Goal: Browse casually

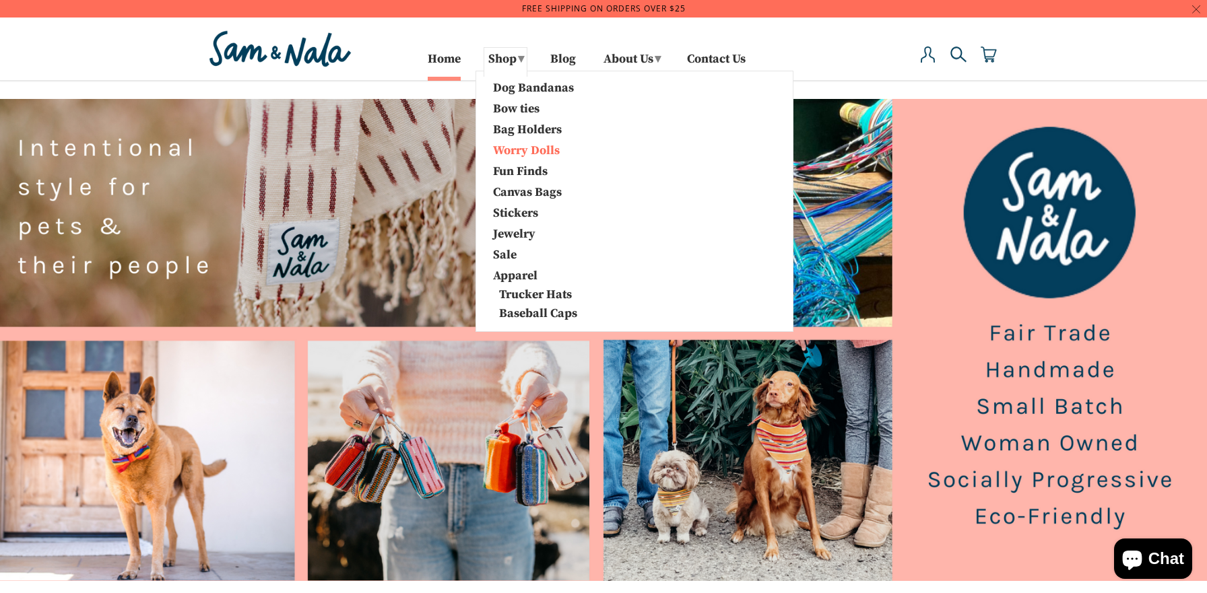
click at [508, 147] on link "Worry Dolls" at bounding box center [553, 150] width 141 height 18
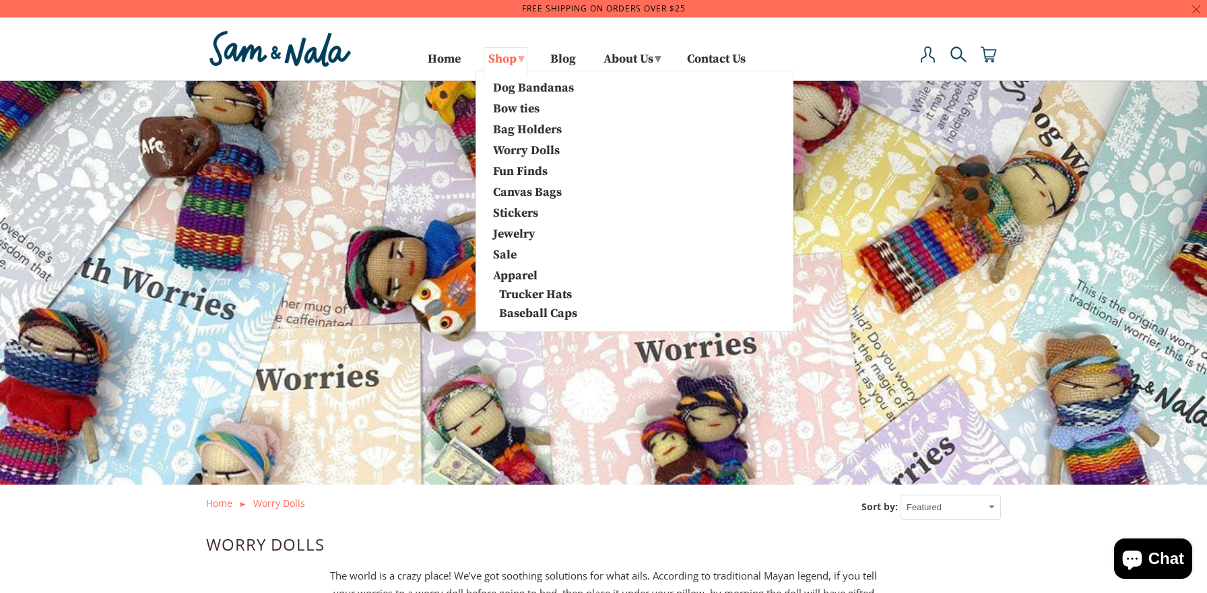
click at [509, 59] on link "Shop ▾" at bounding box center [505, 62] width 44 height 30
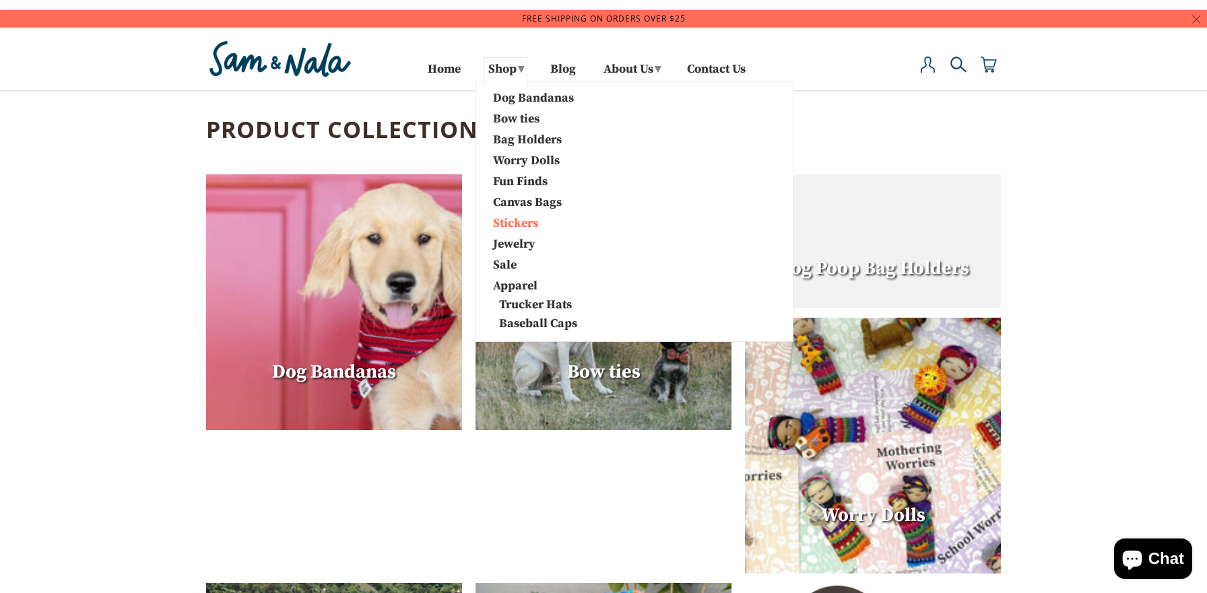
click at [505, 219] on link "Stickers" at bounding box center [553, 222] width 141 height 18
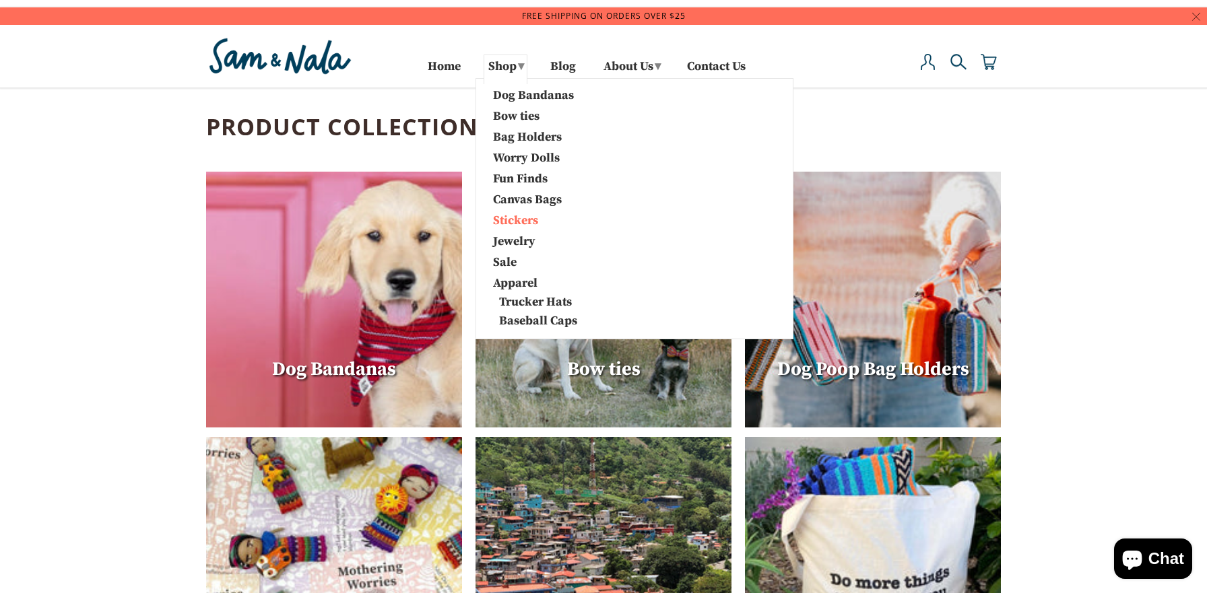
scroll to position [3, 0]
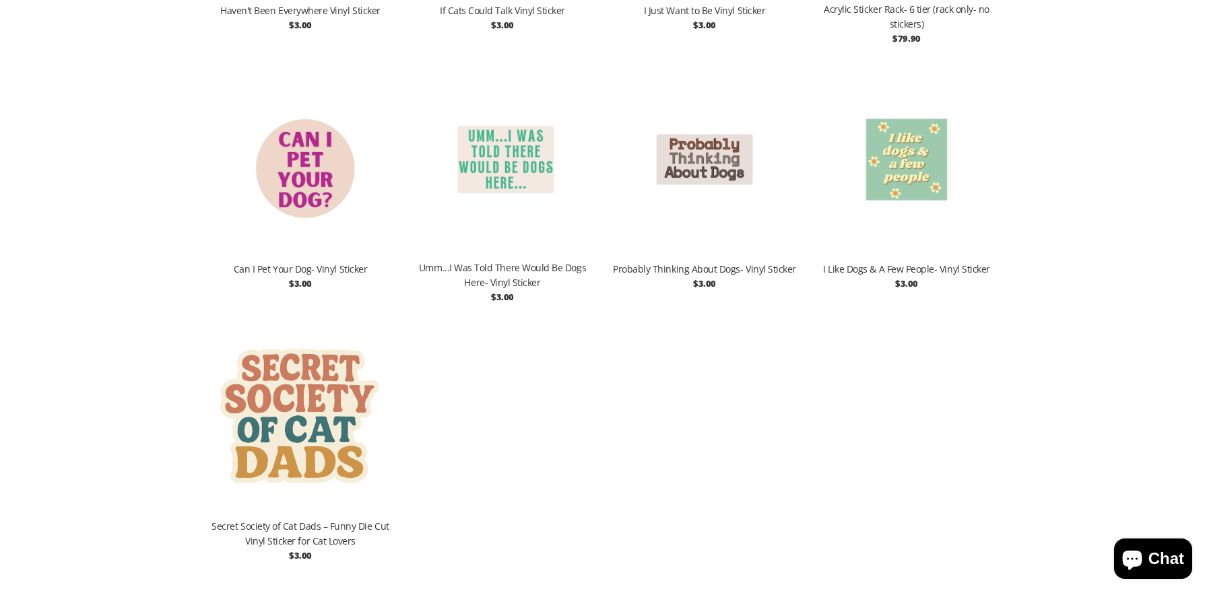
scroll to position [2891, 0]
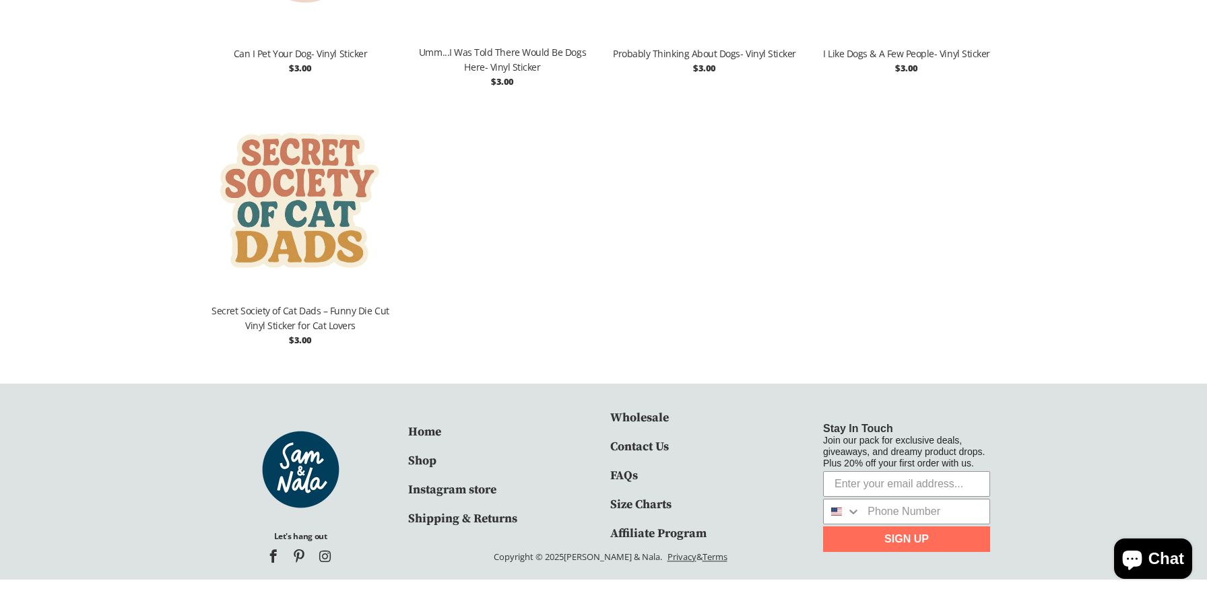
click at [302, 217] on img at bounding box center [300, 203] width 189 height 202
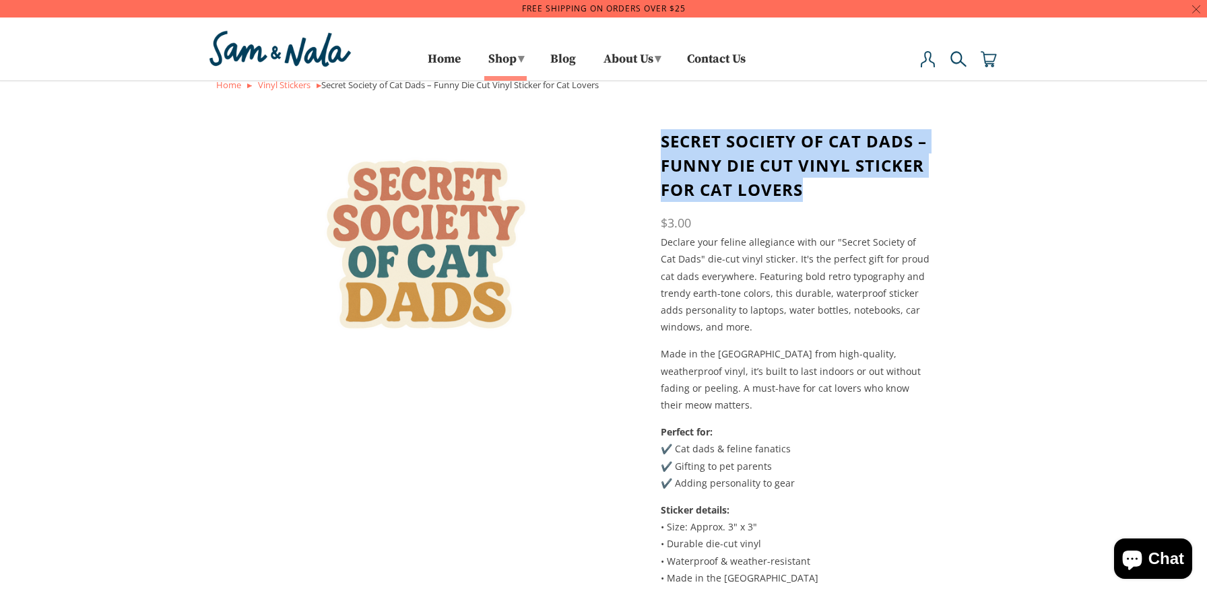
drag, startPoint x: 661, startPoint y: 142, endPoint x: 805, endPoint y: 188, distance: 150.6
click at [805, 188] on h1 "Secret Society of Cat Dads – Funny Die Cut Vinyl Sticker for Cat Lovers" at bounding box center [797, 165] width 272 height 73
copy h1 "Secret Society of Cat Dads – Funny Die Cut Vinyl Sticker for Cat Lovers"
click at [619, 264] on link at bounding box center [426, 247] width 441 height 236
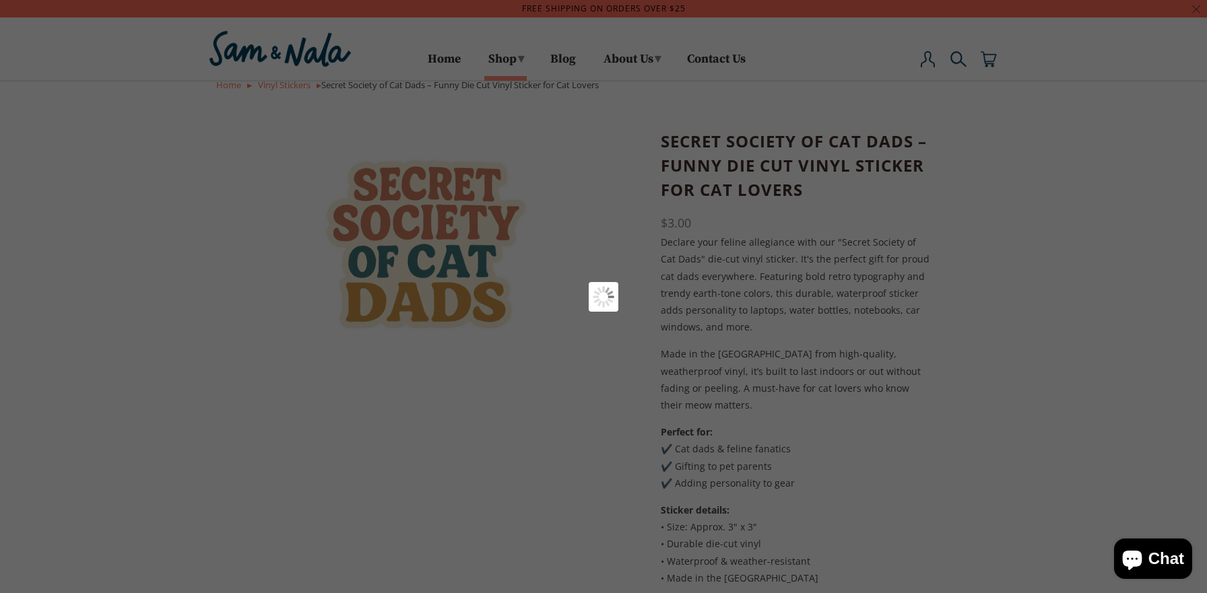
click at [679, 243] on div at bounding box center [603, 296] width 1207 height 593
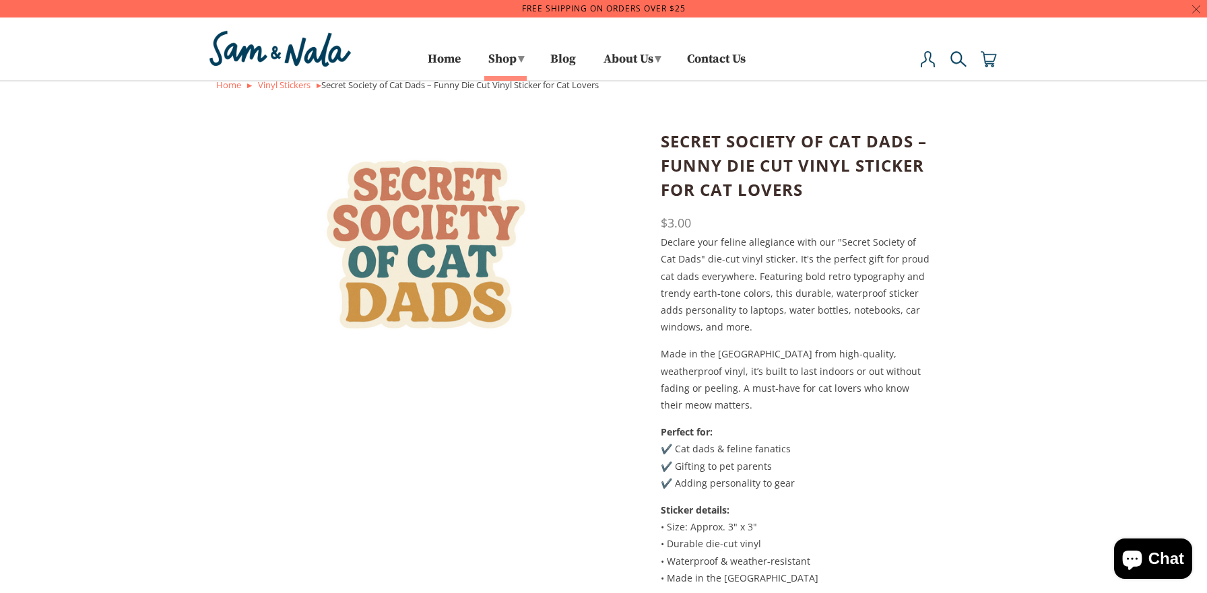
click at [679, 243] on p "Declare your feline allegiance with our "Secret Society of Cat Dads" die-cut vi…" at bounding box center [797, 285] width 272 height 102
click at [661, 240] on p "Declare your feline allegiance with our "Secret Society of Cat Dads" die-cut vi…" at bounding box center [797, 285] width 272 height 102
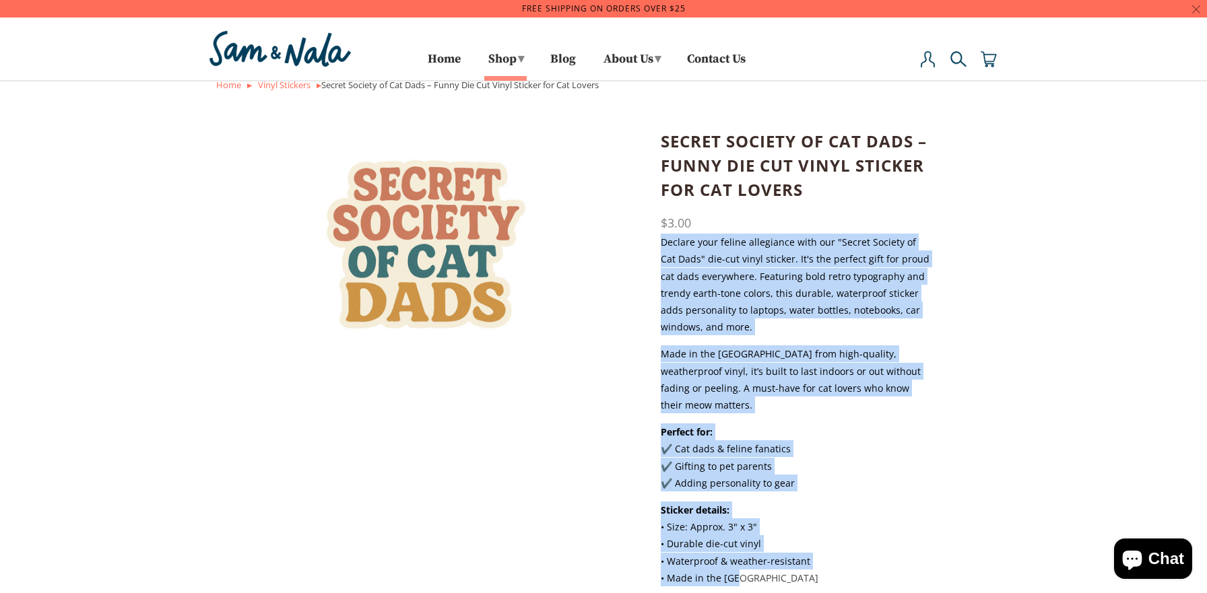
drag, startPoint x: 661, startPoint y: 240, endPoint x: 887, endPoint y: 559, distance: 390.3
click at [887, 559] on div "Declare your feline allegiance with our "Secret Society of Cat Dads" die-cut vi…" at bounding box center [797, 410] width 272 height 353
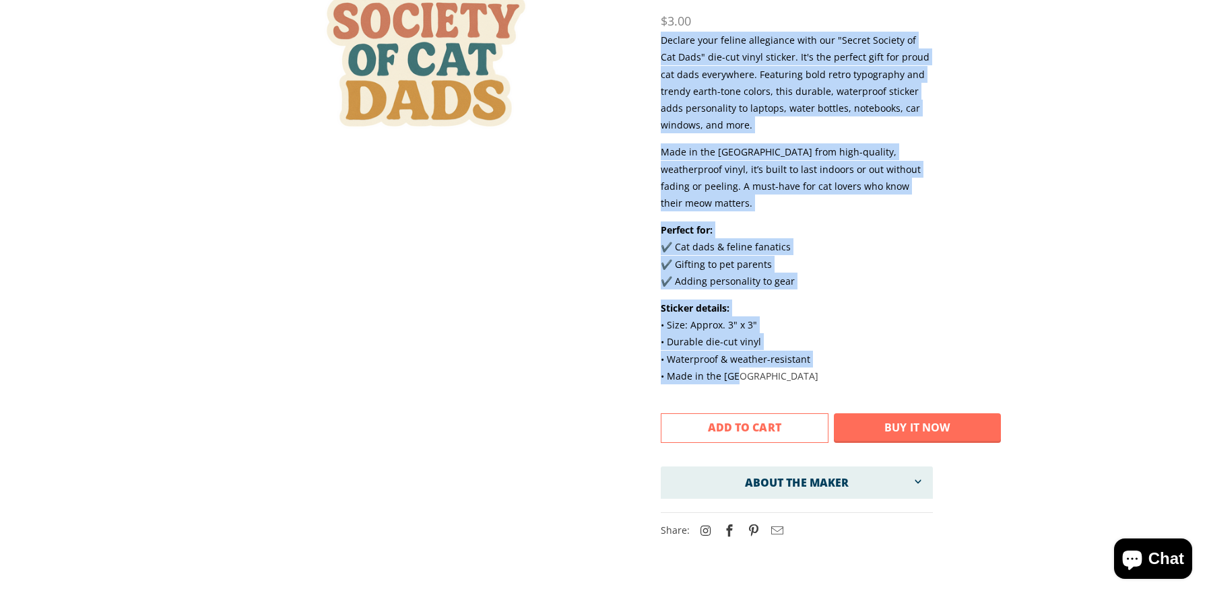
scroll to position [203, 0]
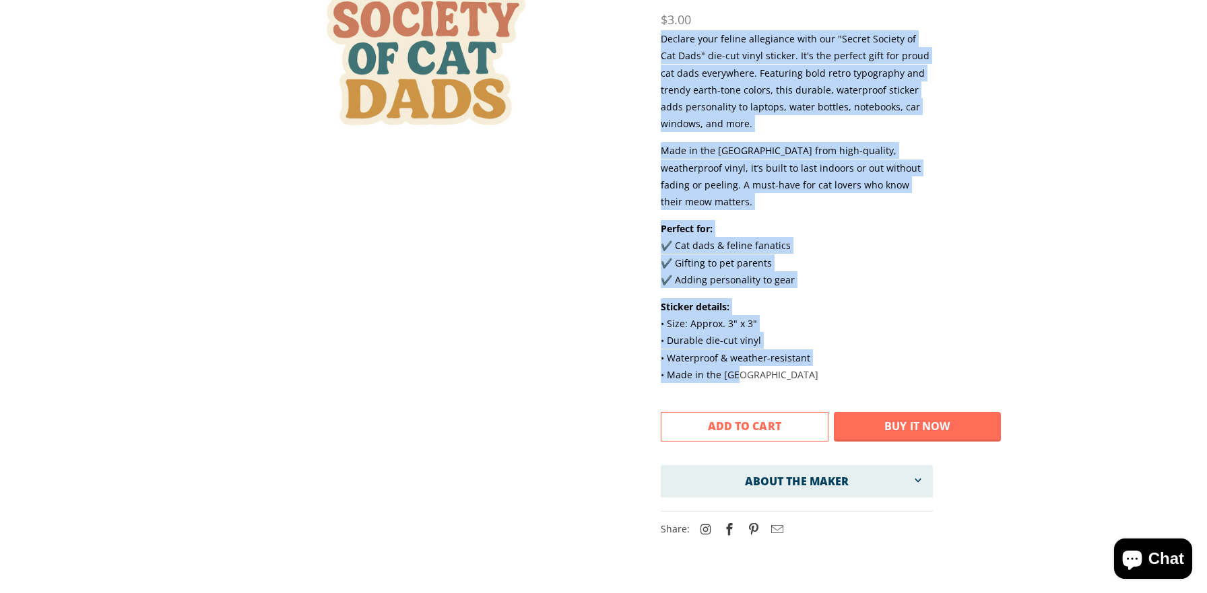
copy div "Declare your feline allegiance with our "Secret Society of Cat Dads" die-cut vi…"
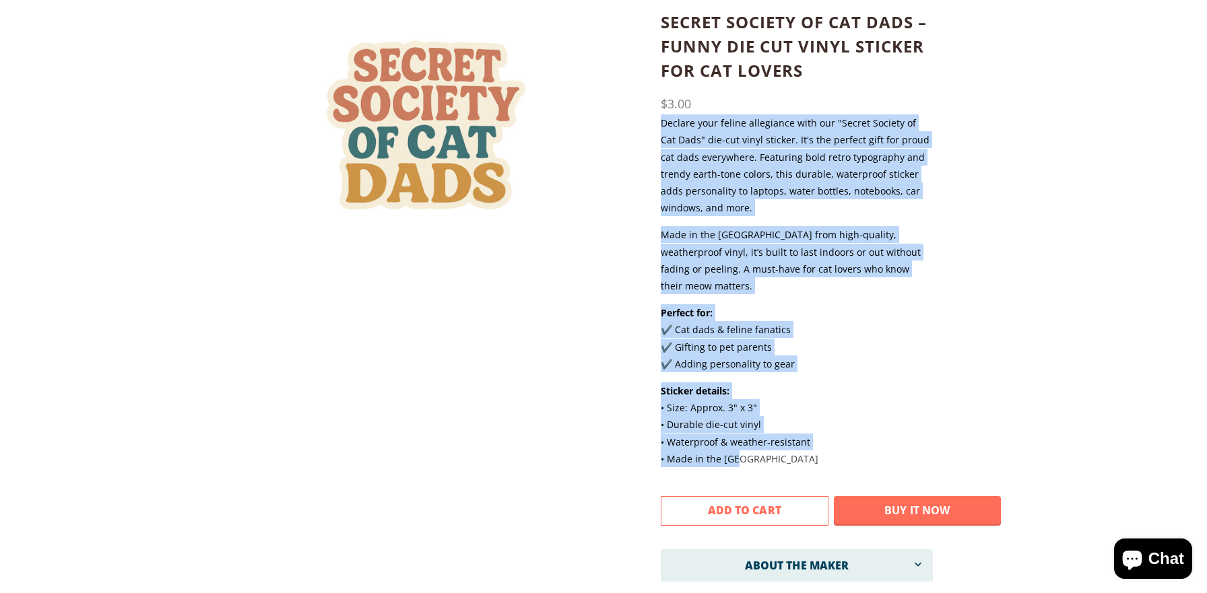
scroll to position [0, 0]
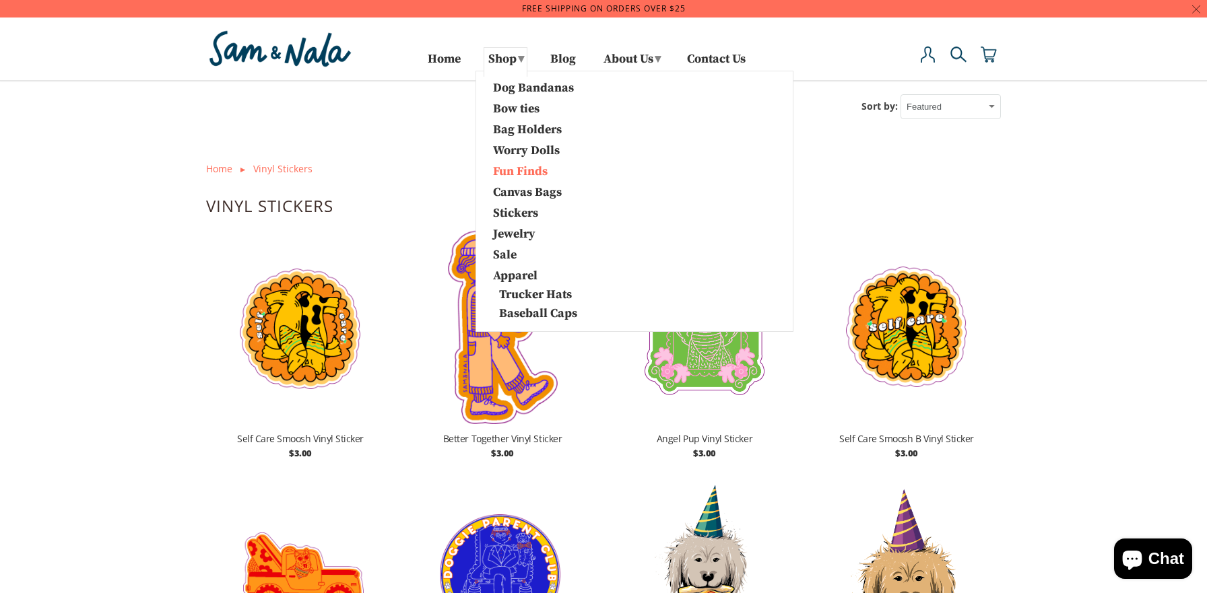
click at [514, 172] on link "Fun Finds" at bounding box center [553, 171] width 141 height 18
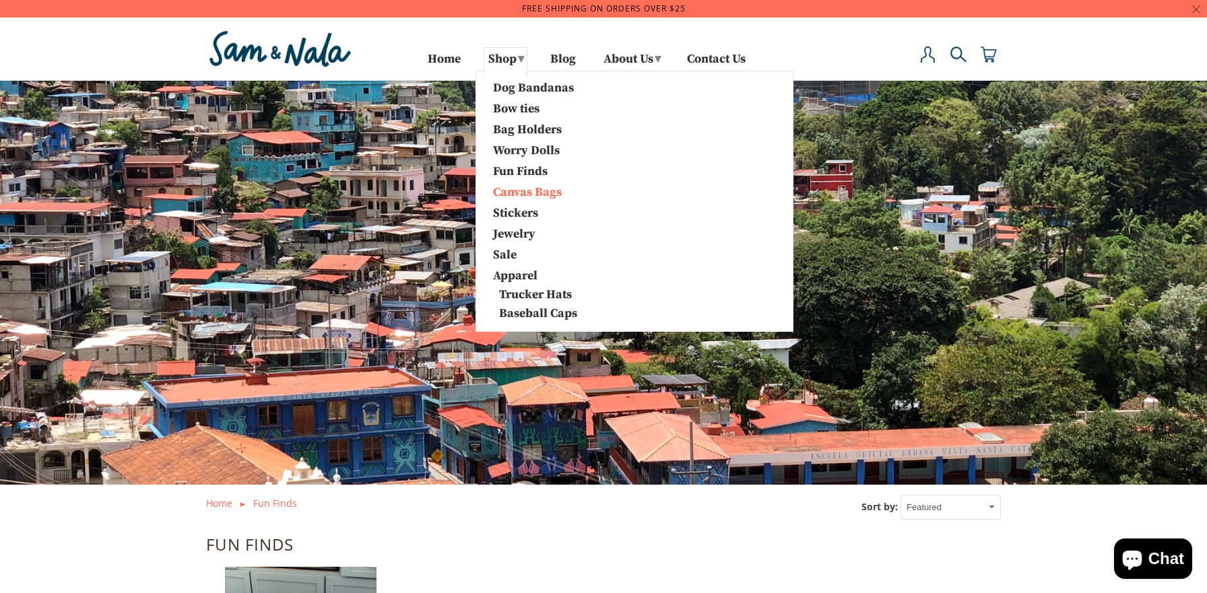
click at [512, 213] on link "Stickers" at bounding box center [553, 212] width 141 height 18
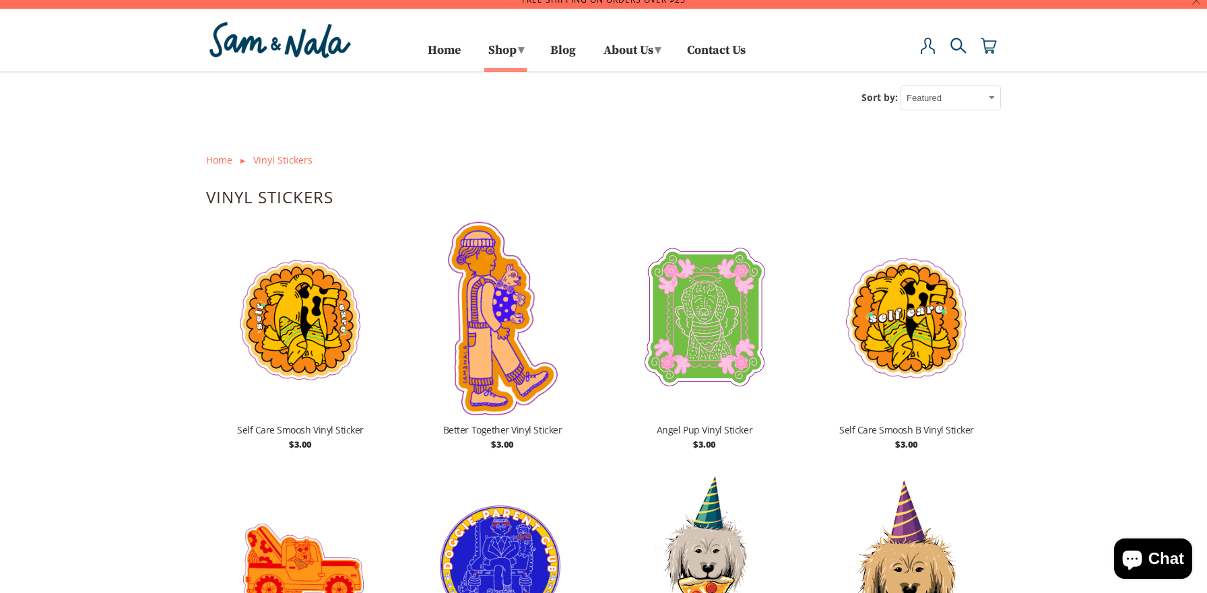
scroll to position [14, 0]
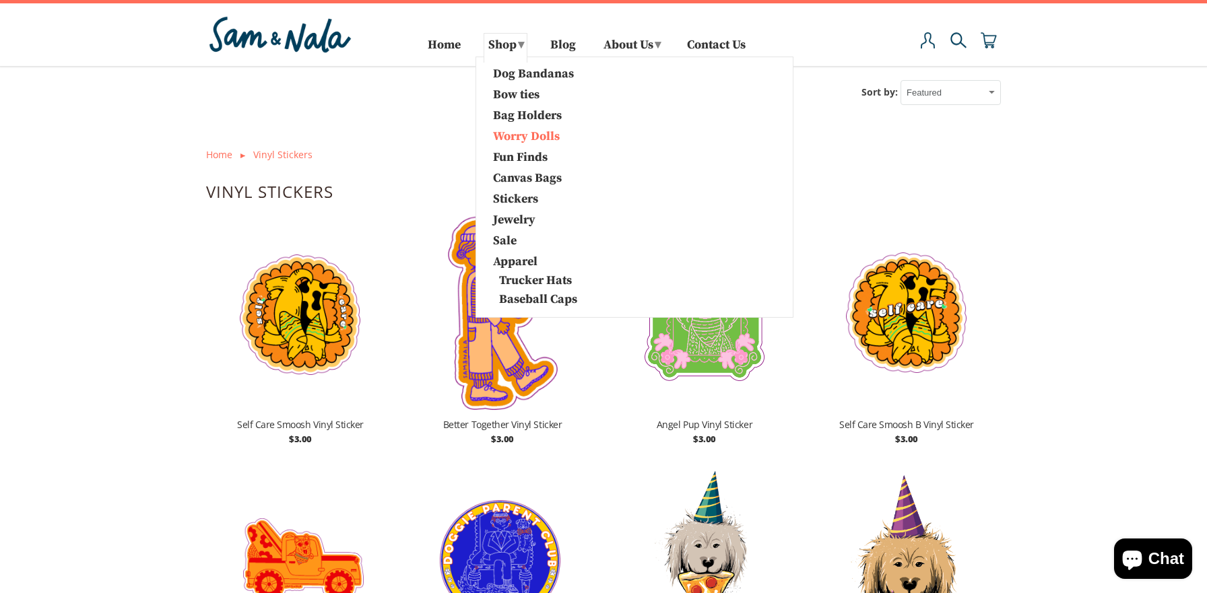
click at [529, 140] on link "Worry Dolls" at bounding box center [553, 136] width 141 height 18
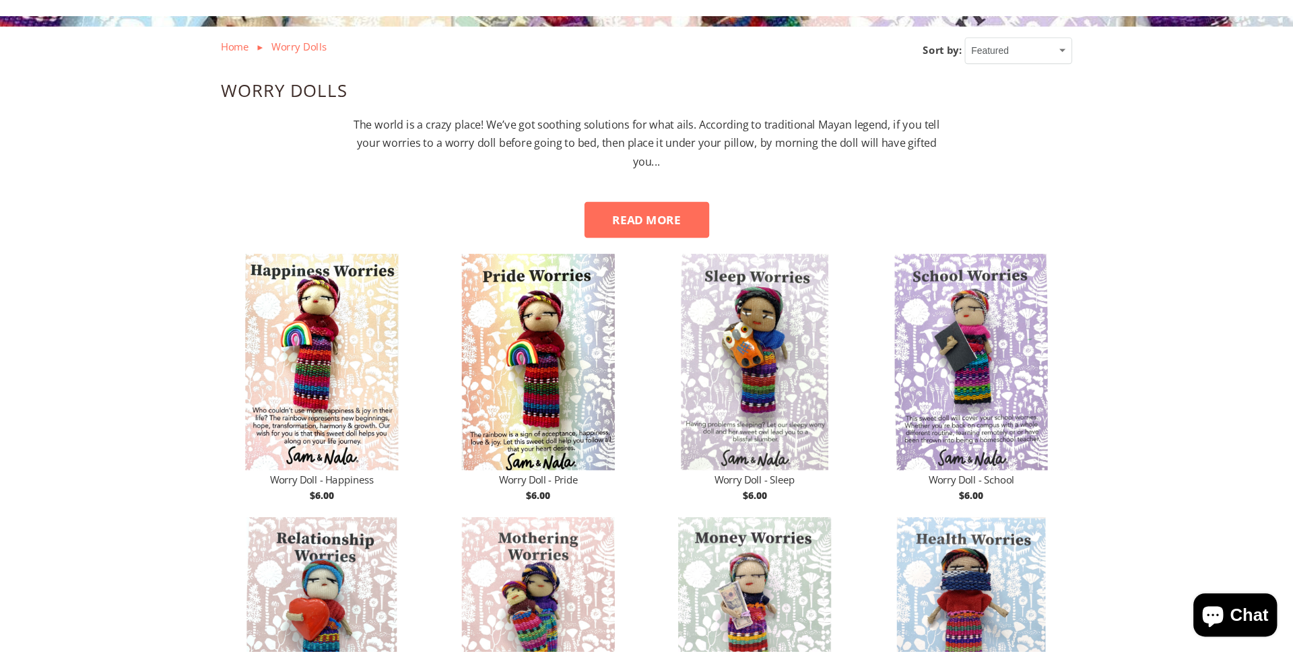
scroll to position [479, 0]
